Goal: Transaction & Acquisition: Purchase product/service

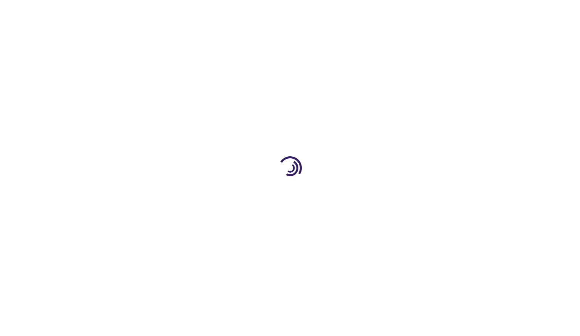
type input "0"
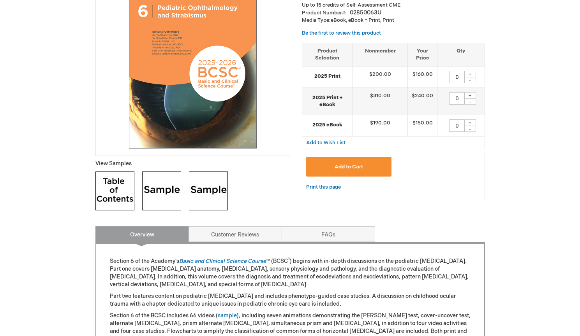
scroll to position [160, 0]
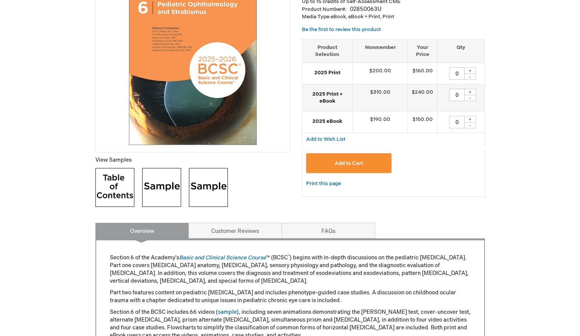
click at [469, 116] on div "+" at bounding box center [470, 119] width 12 height 7
type input "1"
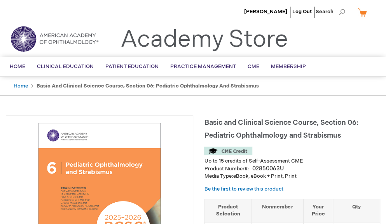
scroll to position [0, 0]
click at [332, 43] on div "Toggle Nav Academy Store" at bounding box center [193, 42] width 386 height 30
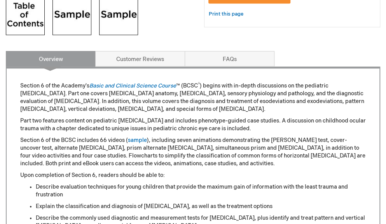
scroll to position [335, 0]
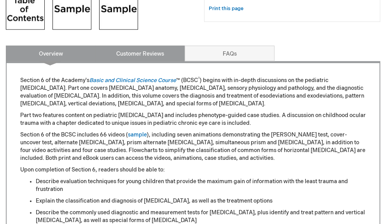
click at [142, 52] on link "Customer Reviews" at bounding box center [140, 54] width 90 height 16
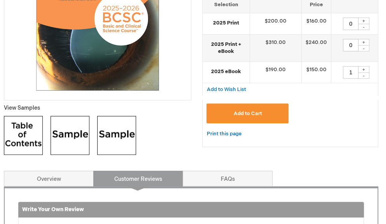
scroll to position [211, 2]
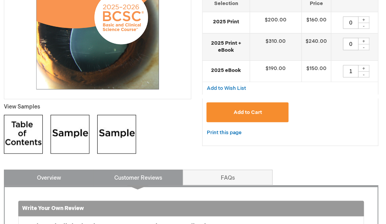
click at [49, 176] on link "Overview" at bounding box center [49, 178] width 90 height 16
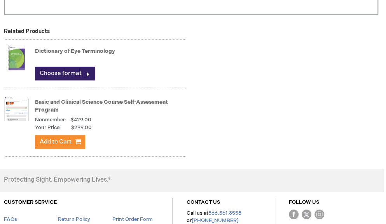
scroll to position [798, 2]
click at [47, 102] on link "Basic and Clinical Science Course Self-Assessment Program" at bounding box center [101, 106] width 133 height 14
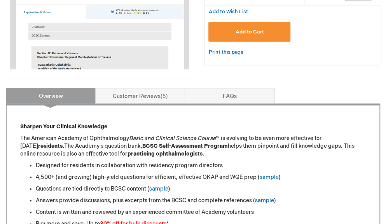
scroll to position [235, 0]
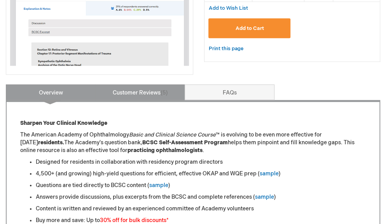
click at [118, 91] on link "Customer Reviews 5" at bounding box center [140, 92] width 90 height 16
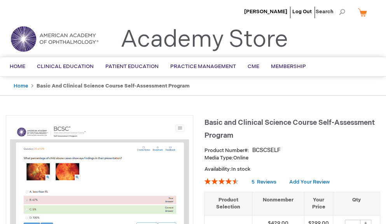
scroll to position [0, 0]
